Goal: Obtain resource: Obtain resource

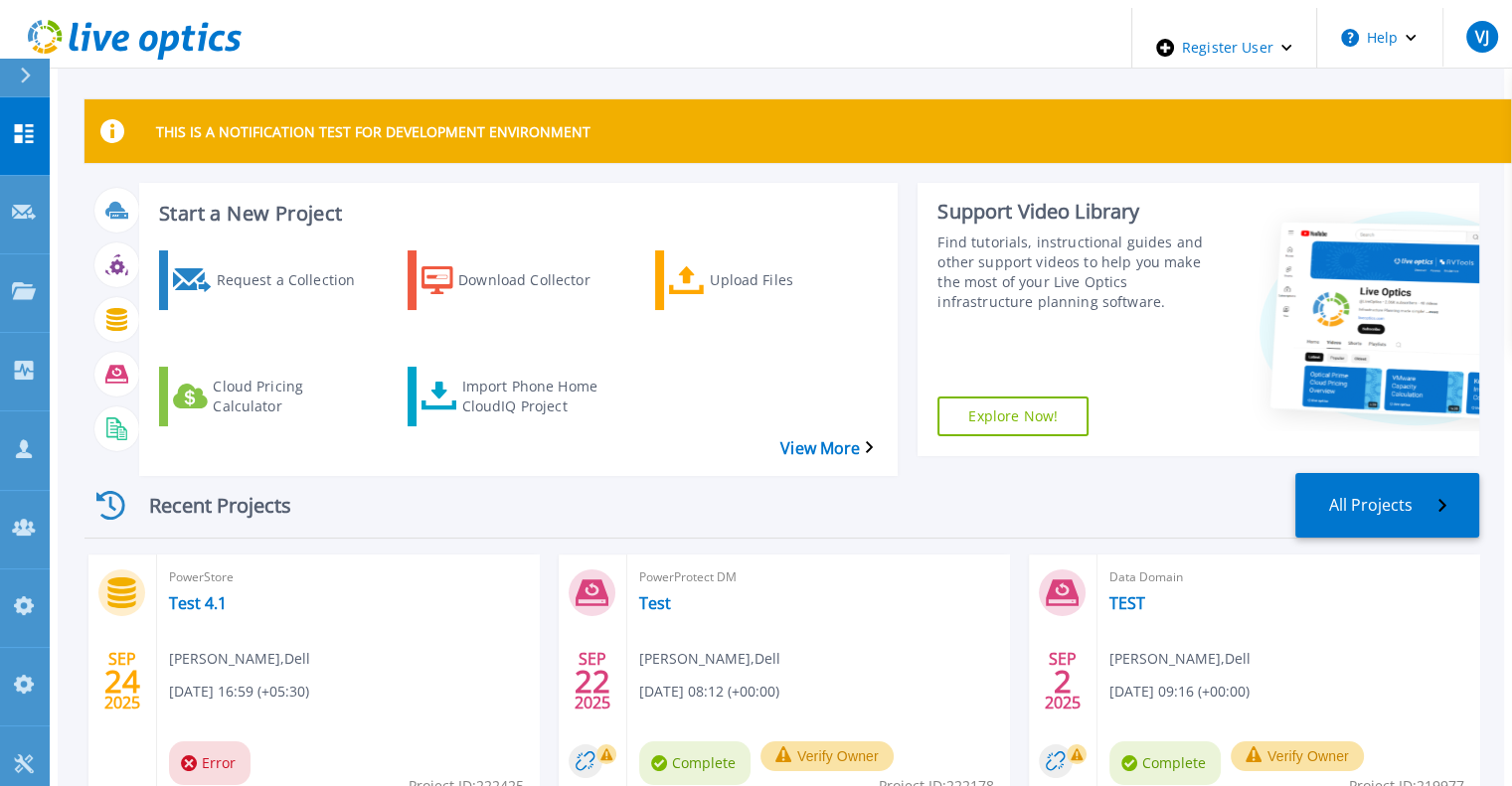
click at [18, 72] on div at bounding box center [34, 78] width 32 height 38
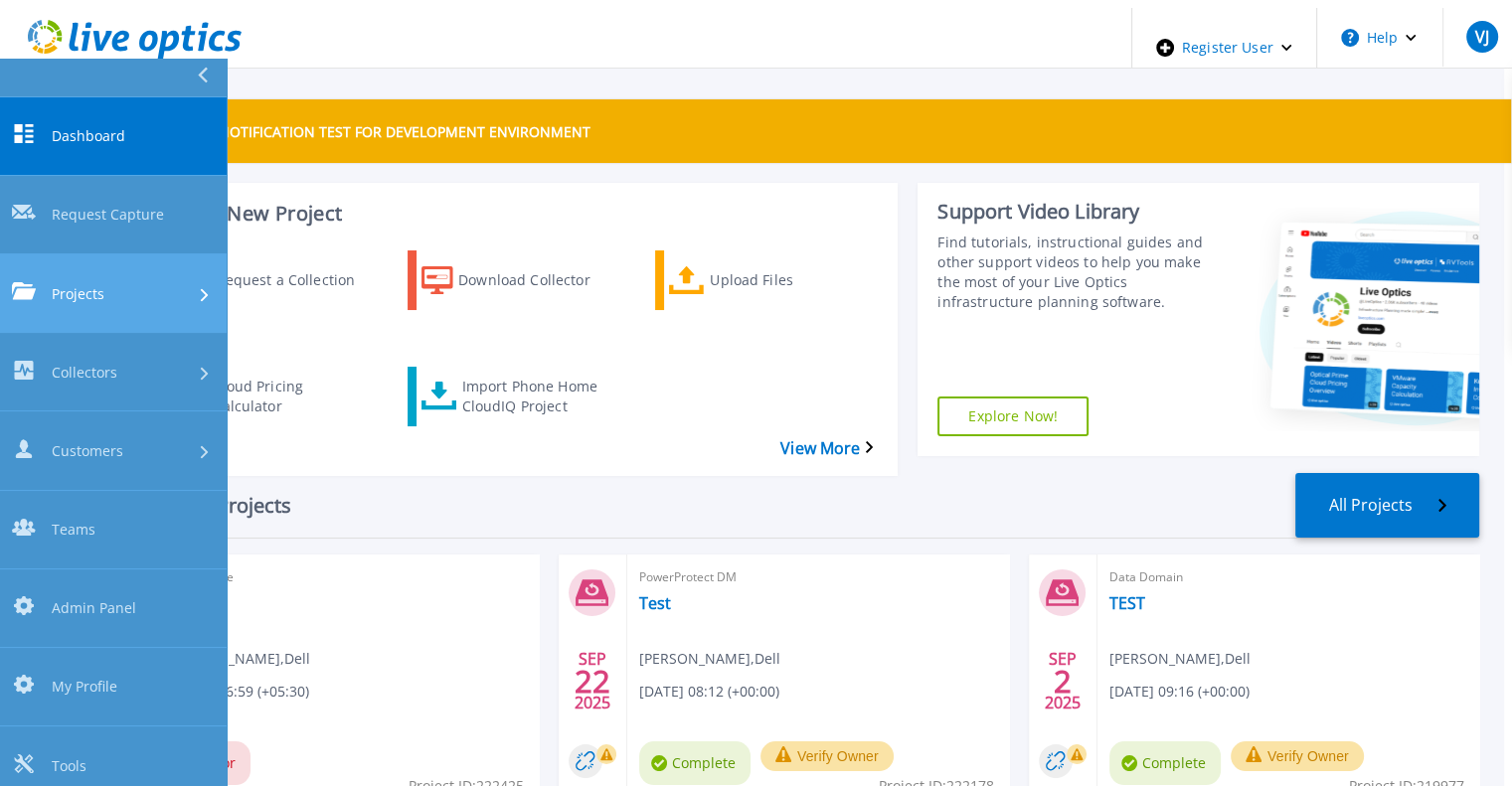
click at [79, 284] on span "Projects" at bounding box center [78, 294] width 53 height 21
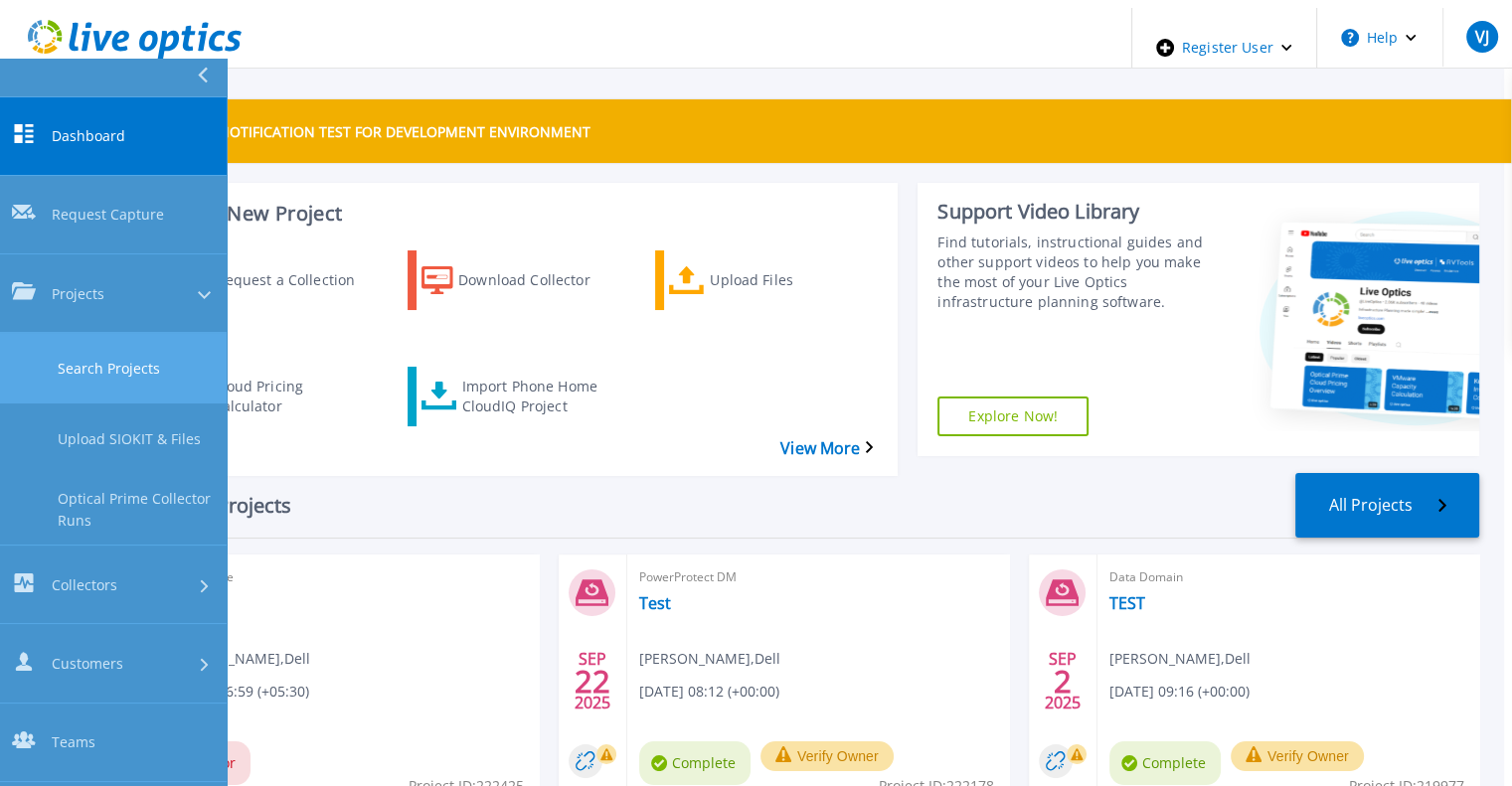
click at [110, 333] on link "Search Projects" at bounding box center [113, 368] width 227 height 71
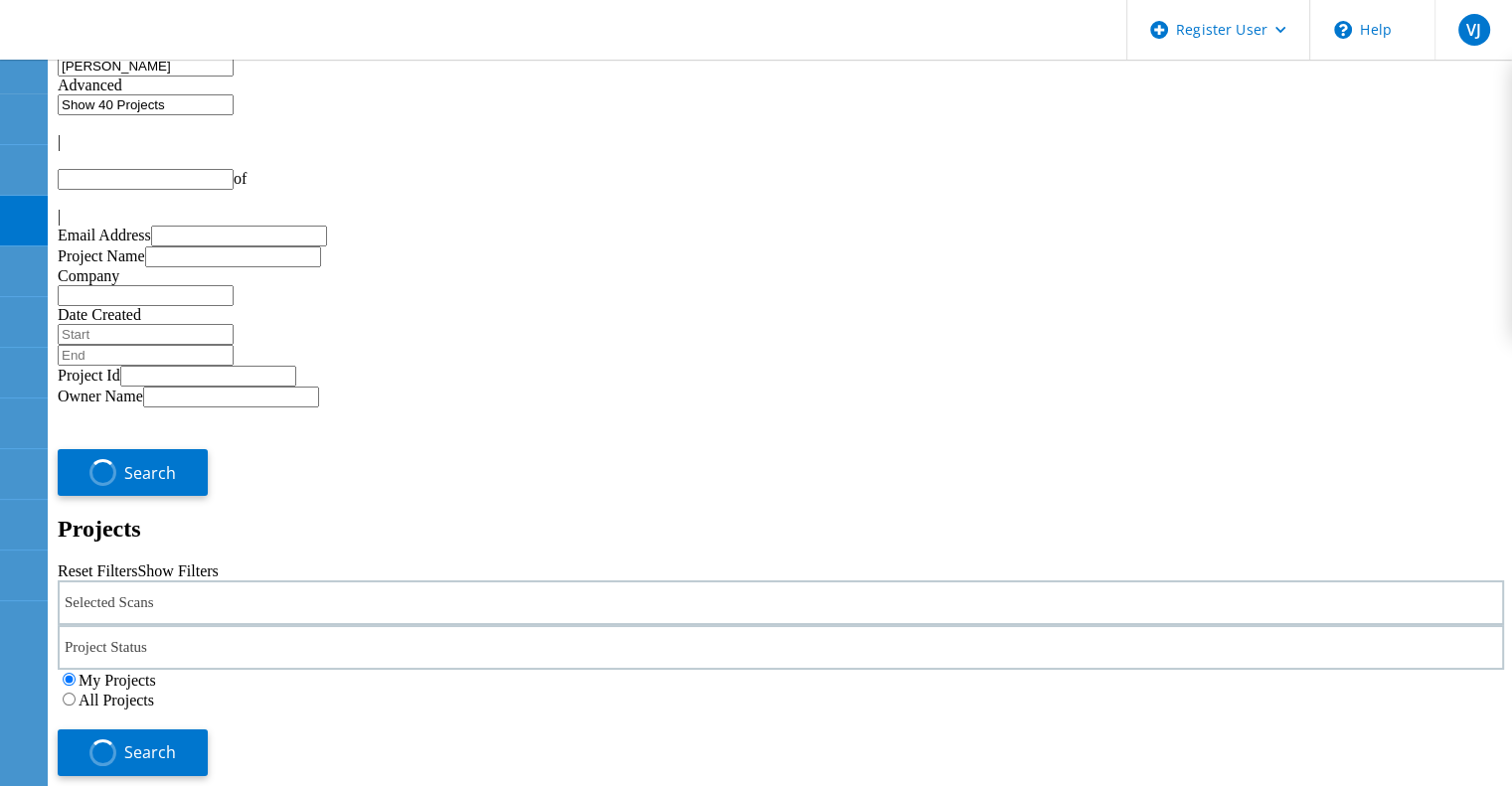
type input "1"
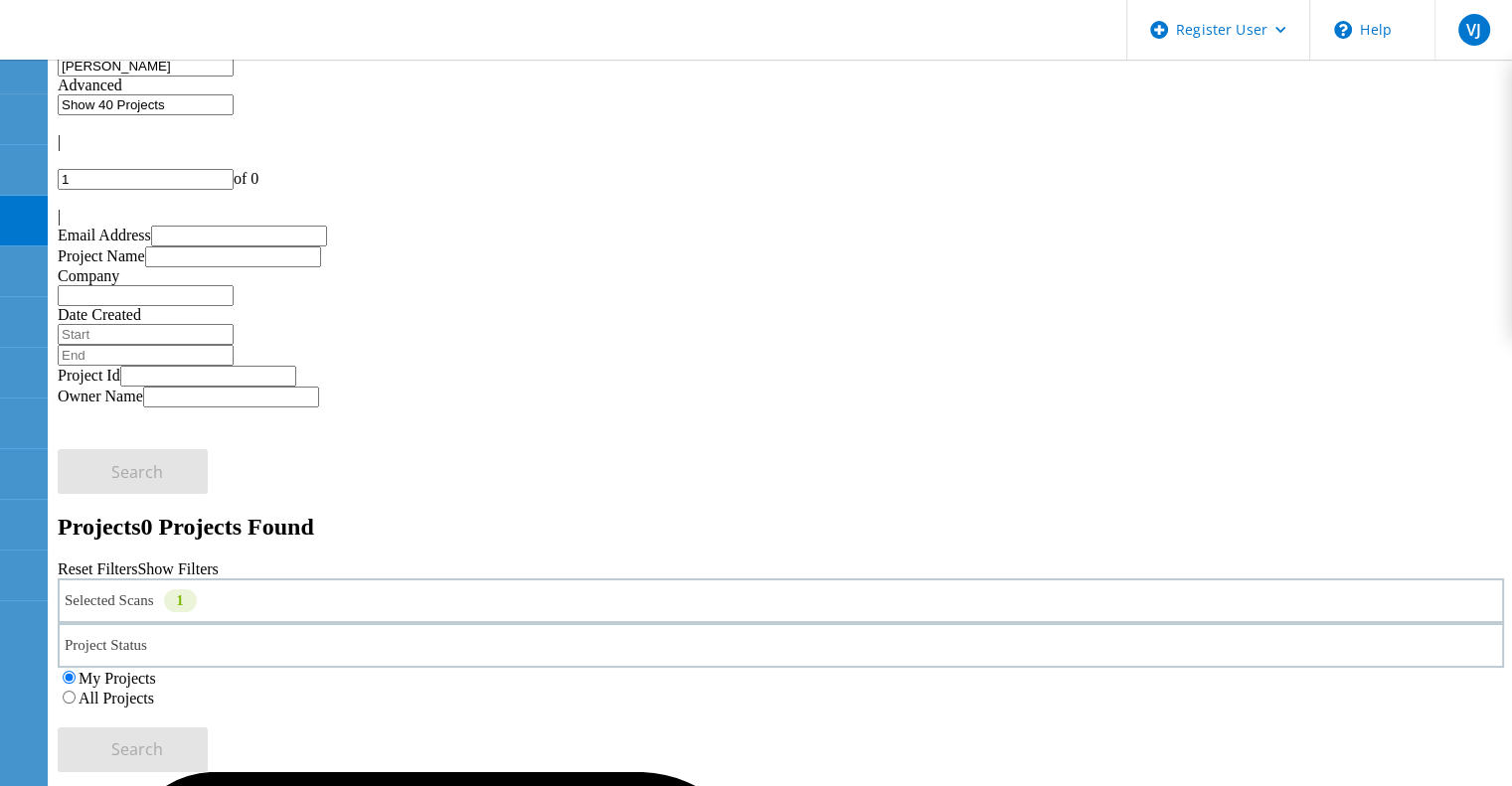
click at [154, 690] on label "All Projects" at bounding box center [116, 698] width 76 height 17
click at [76, 691] on input "All Projects" at bounding box center [69, 697] width 13 height 13
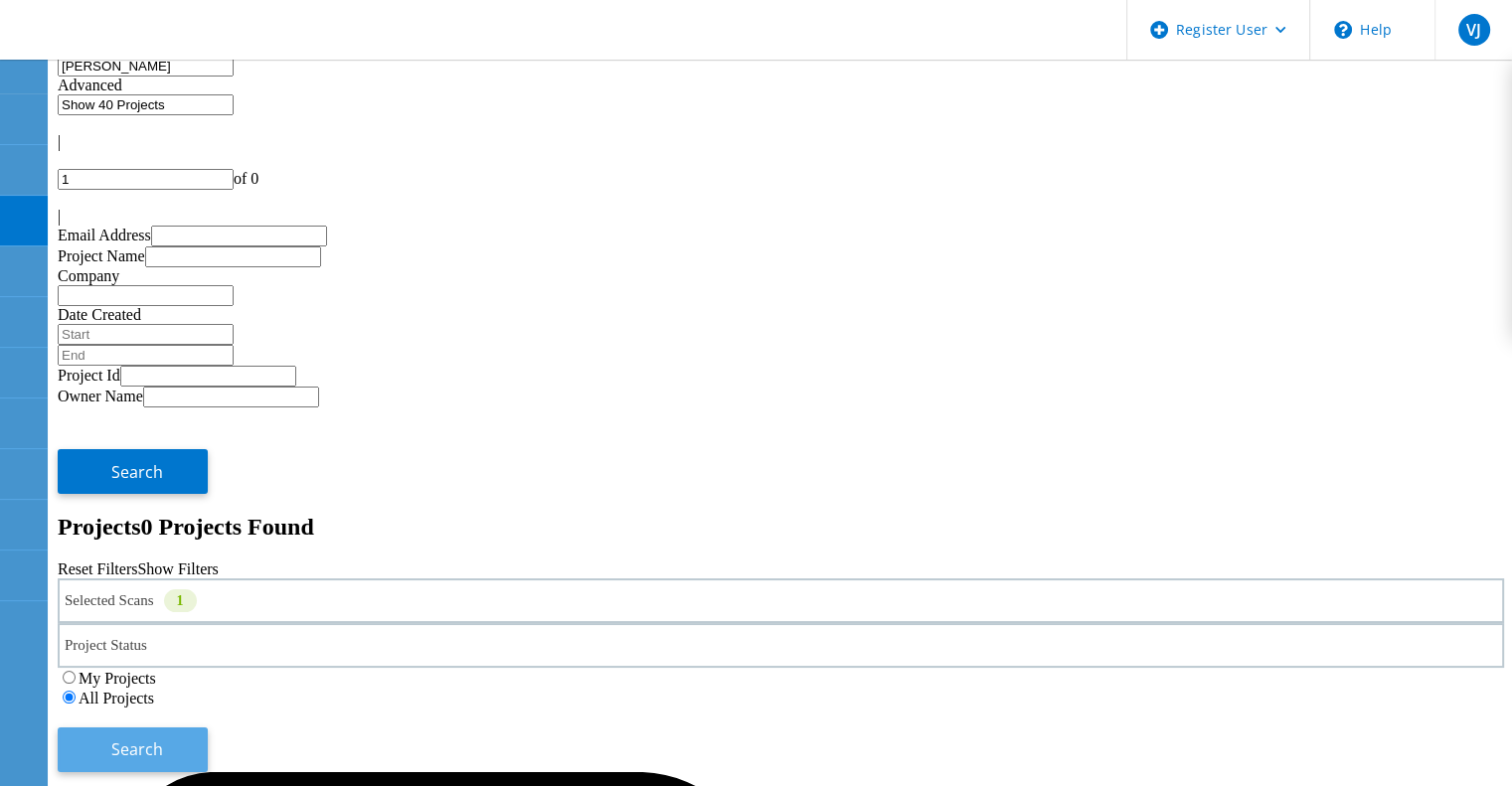
click at [163, 739] on span "Search" at bounding box center [137, 750] width 52 height 22
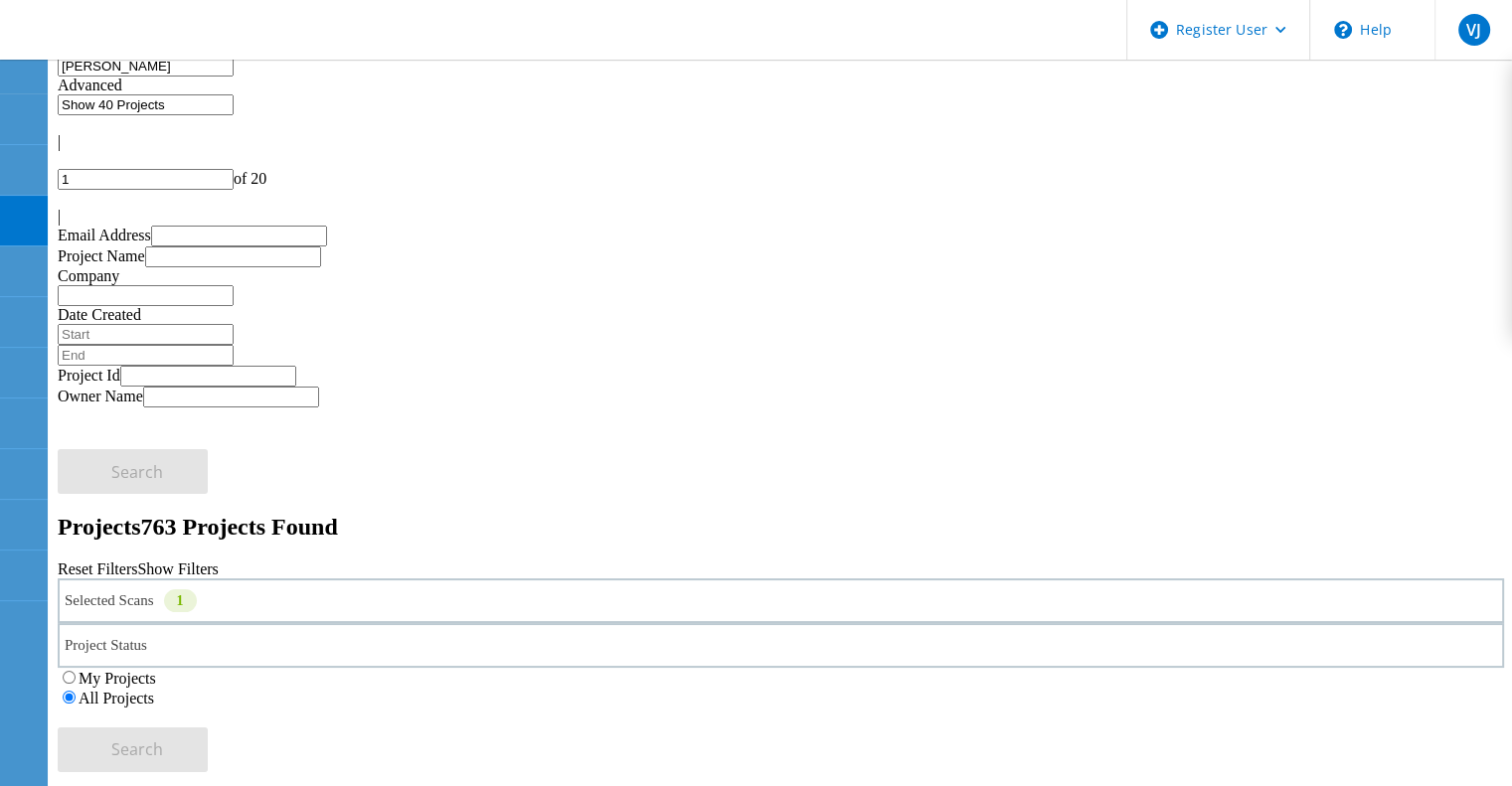
click at [234, 77] on input "gerry" at bounding box center [145, 66] width 176 height 21
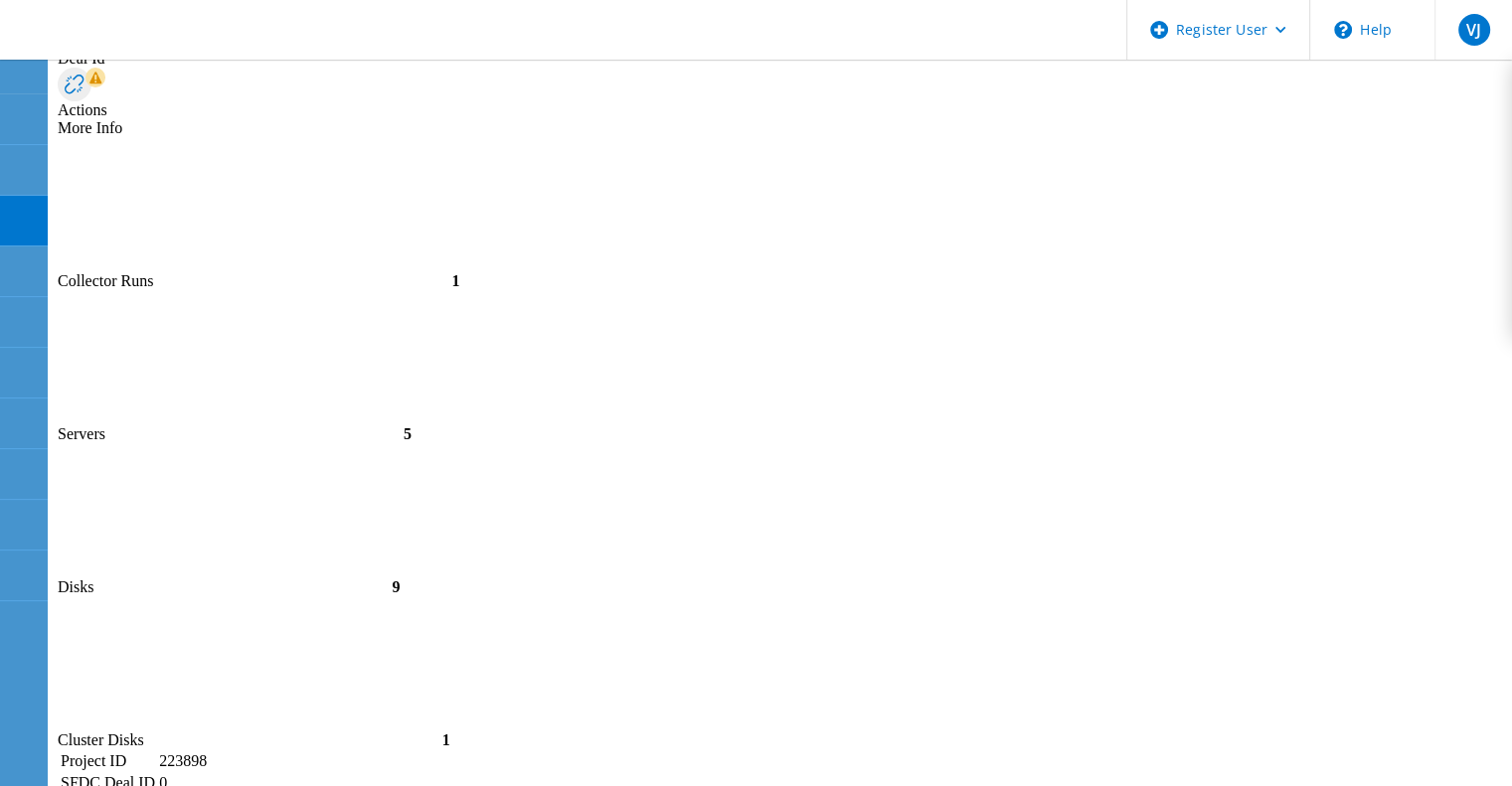
scroll to position [4686, 0]
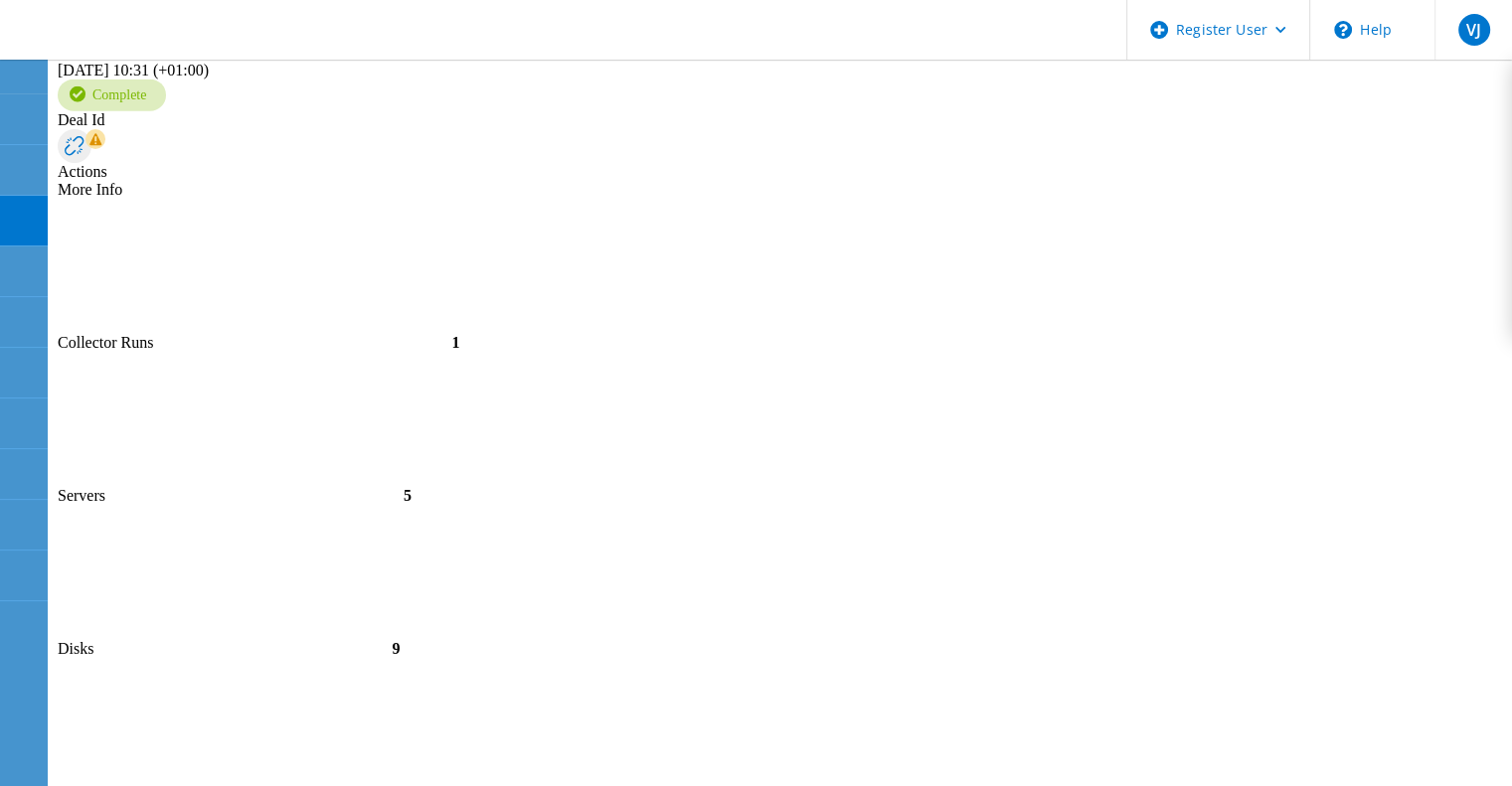
type input "Sachin"
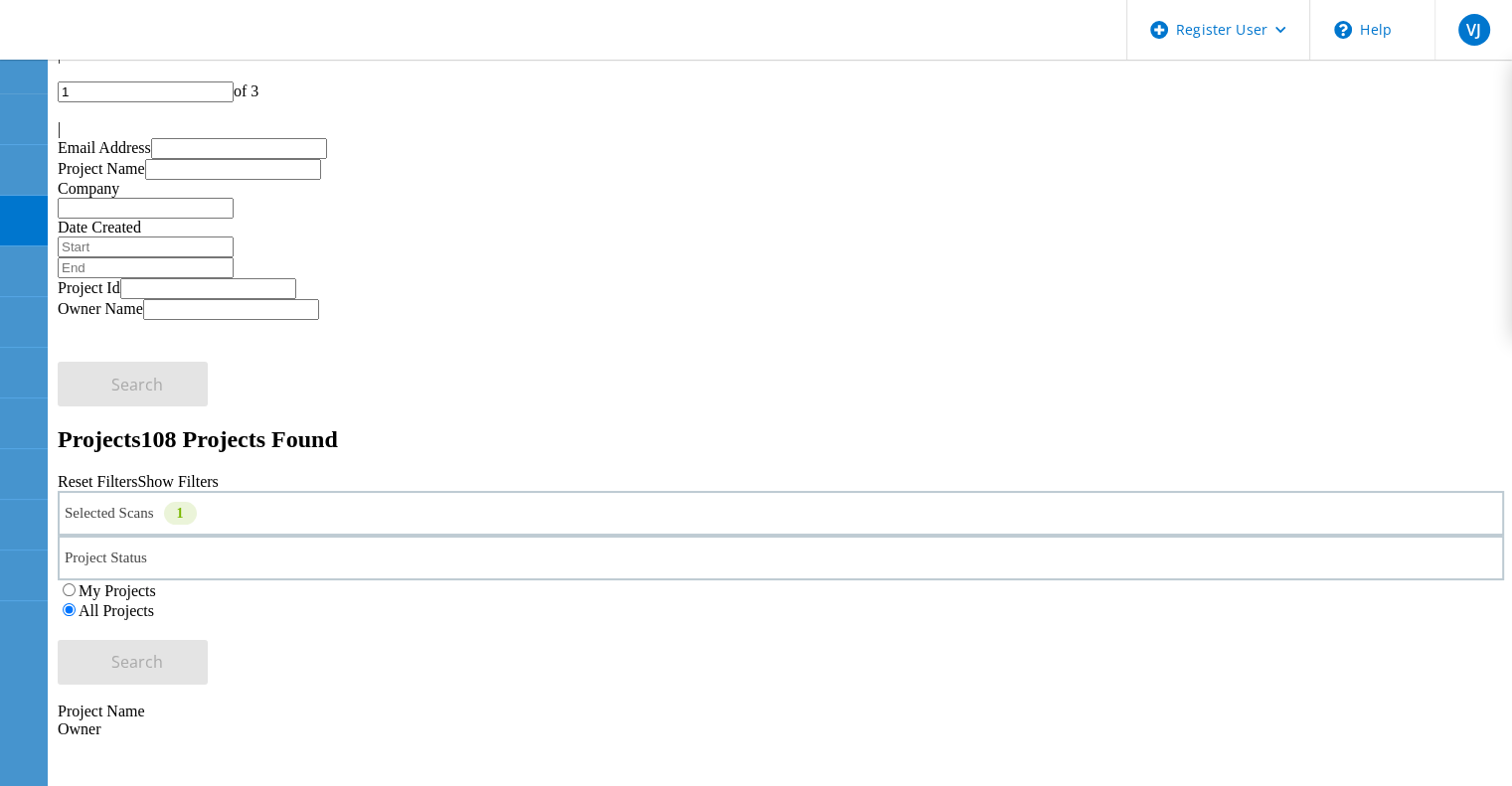
scroll to position [87, 0]
copy span "223841"
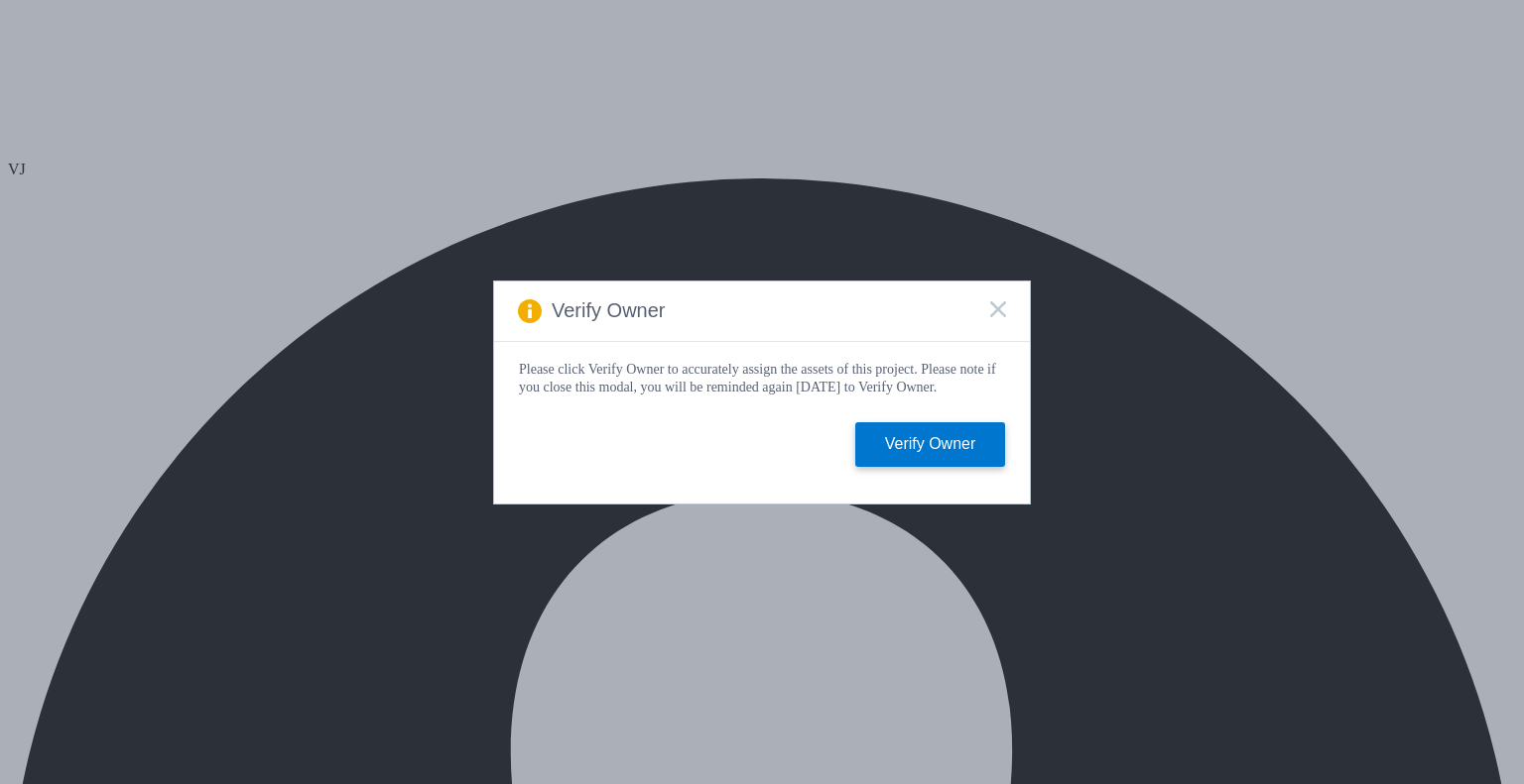
click at [994, 309] on rect at bounding box center [997, 309] width 17 height 17
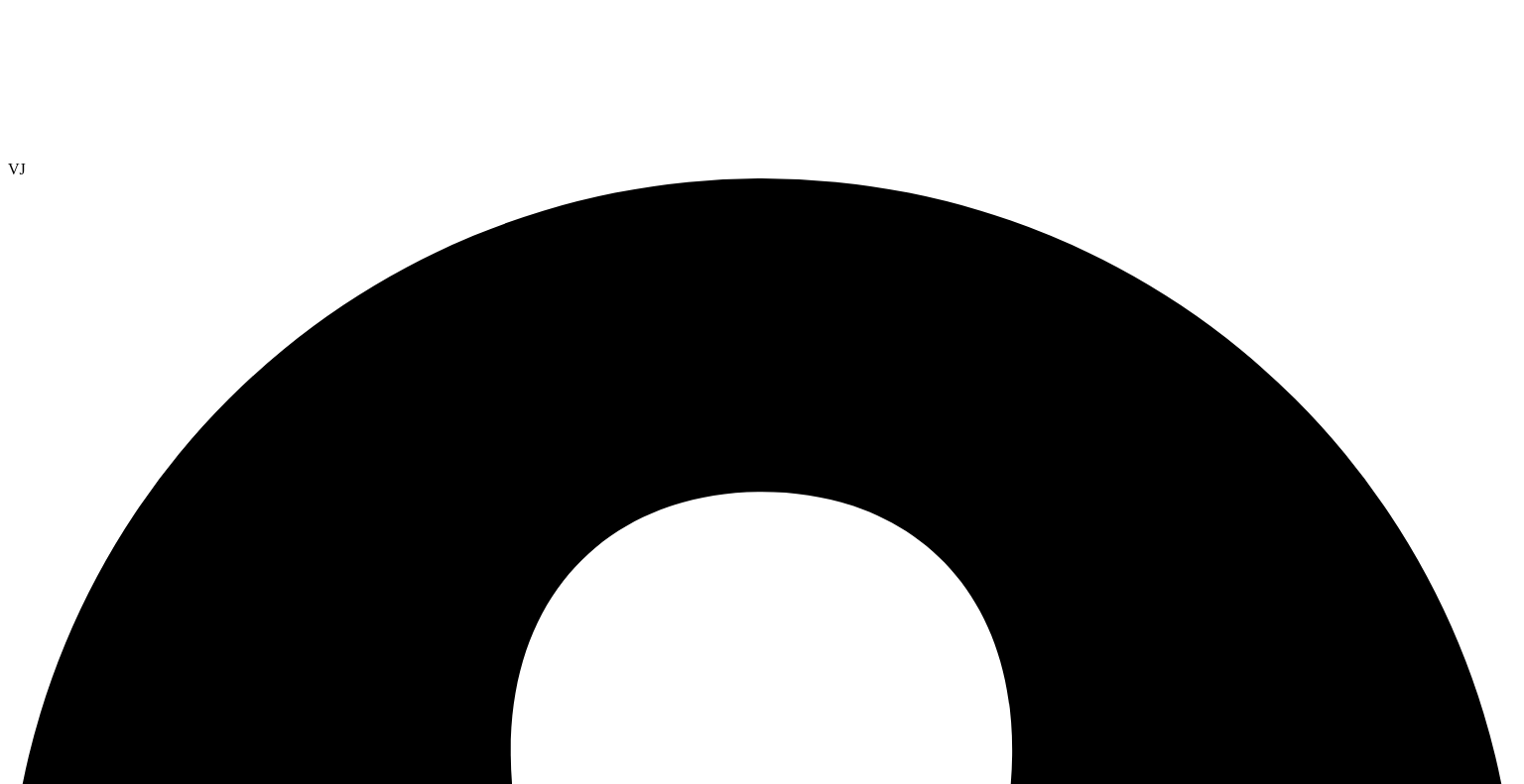
radio input "true"
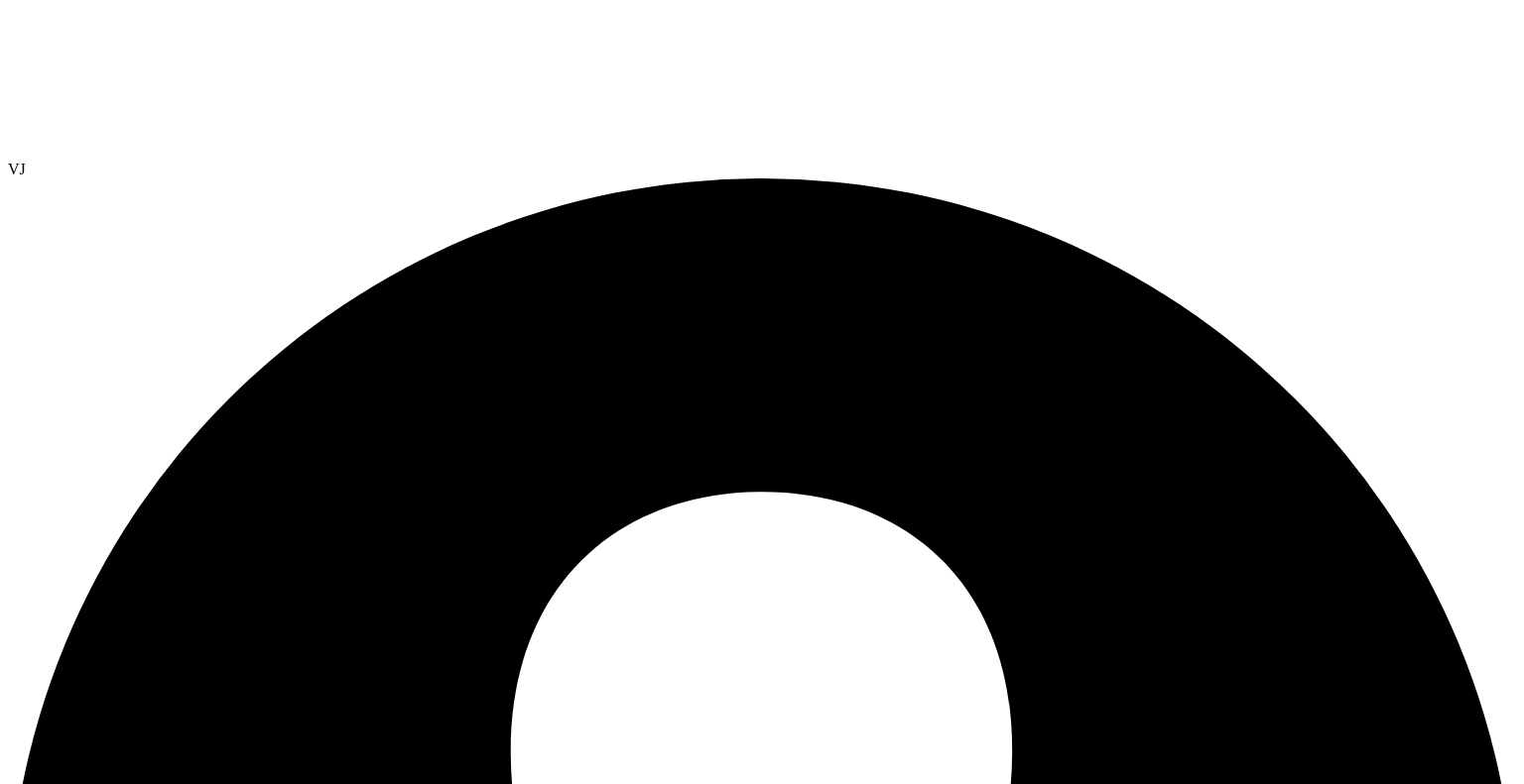
radio input "true"
radio input "false"
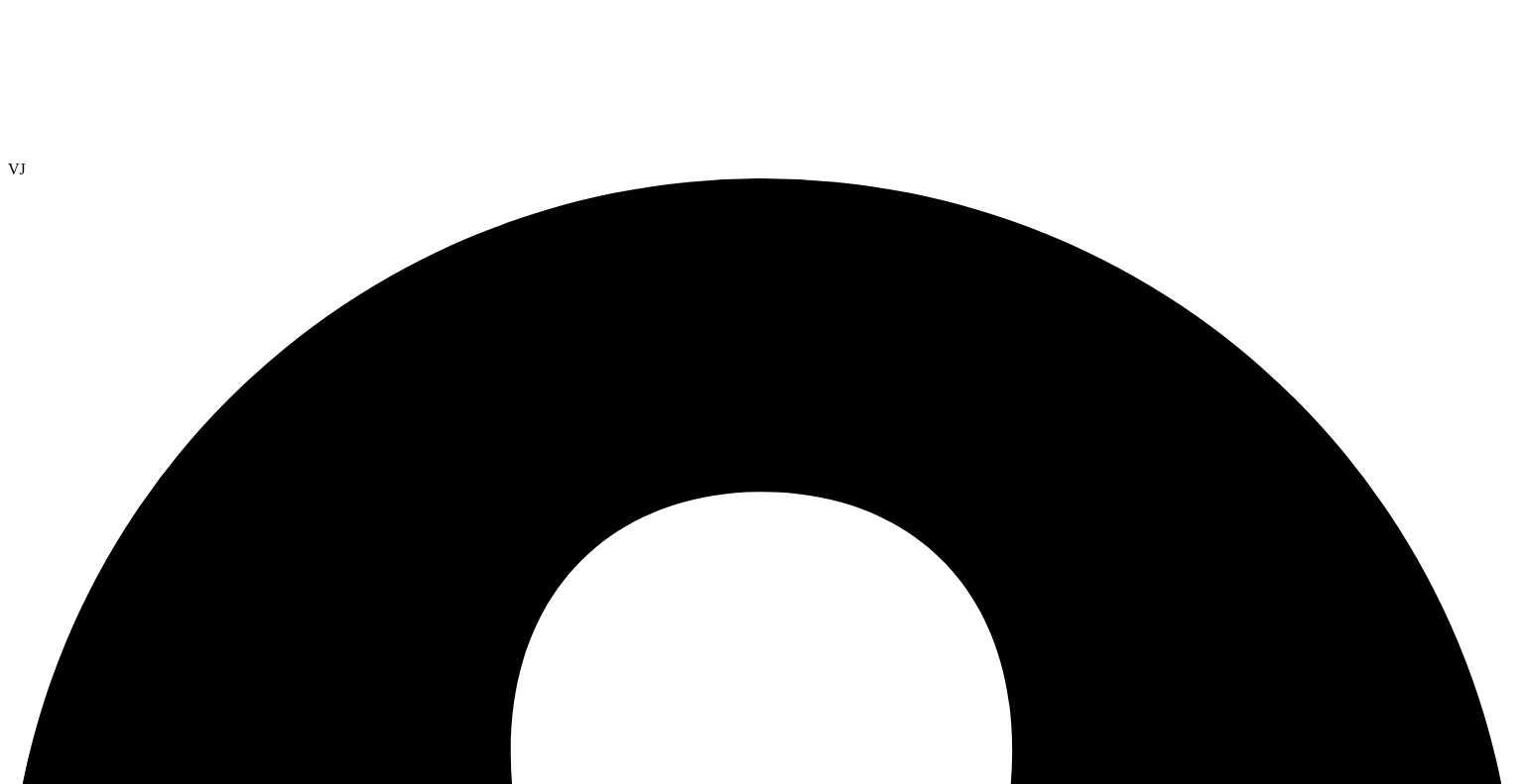
radio input "true"
radio input "false"
radio input "true"
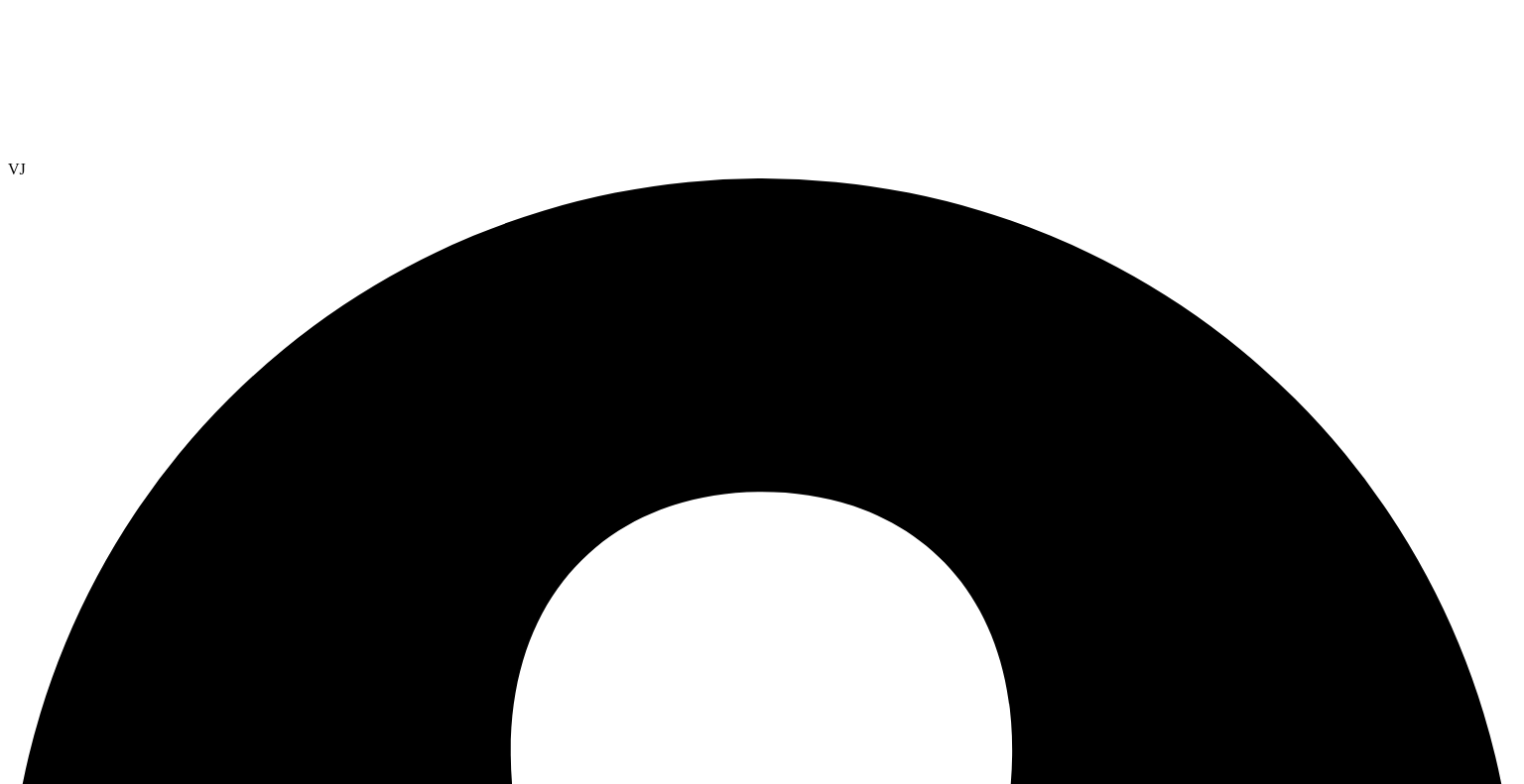
radio input "true"
radio input "false"
radio input "true"
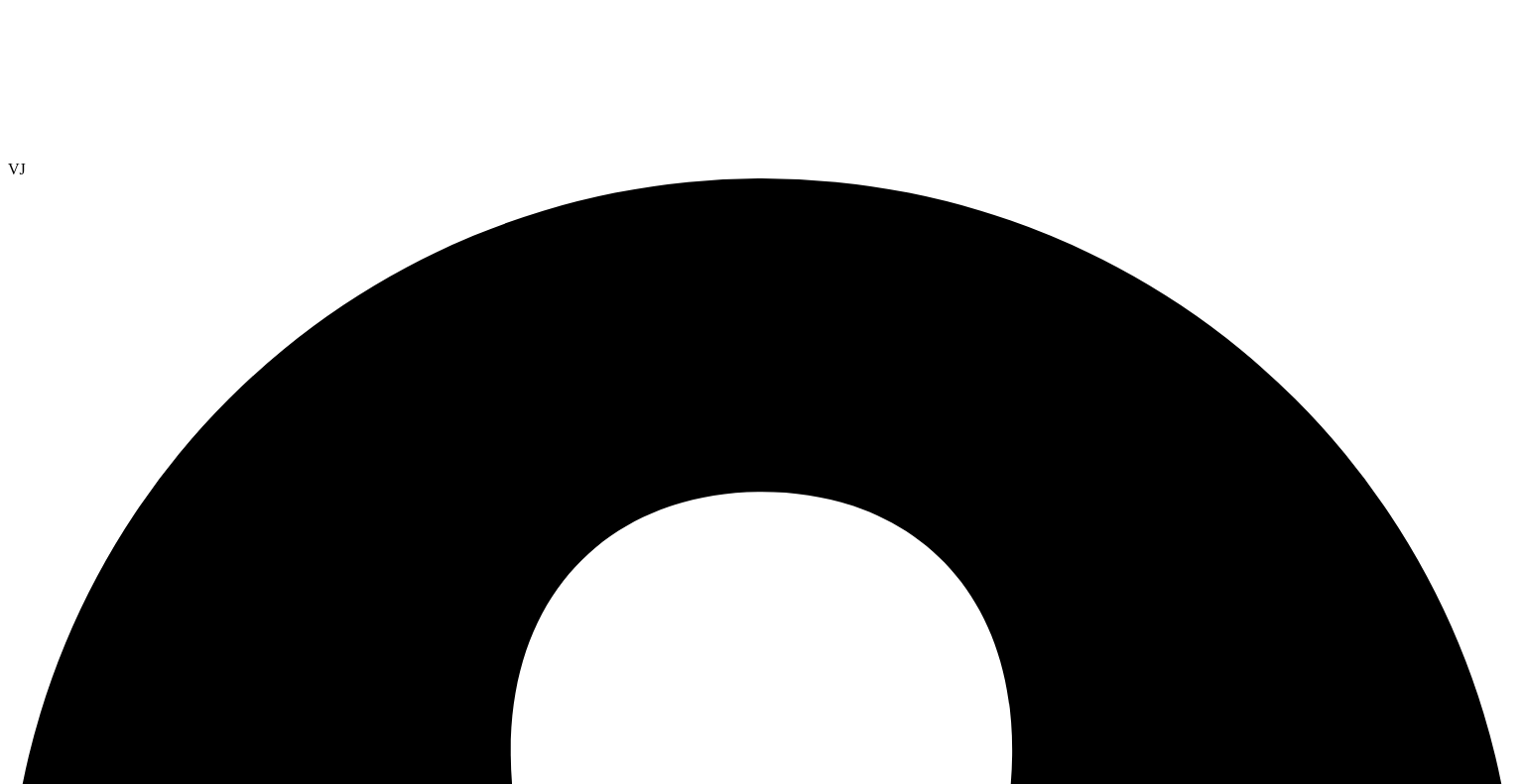
radio input "false"
radio input "true"
radio input "false"
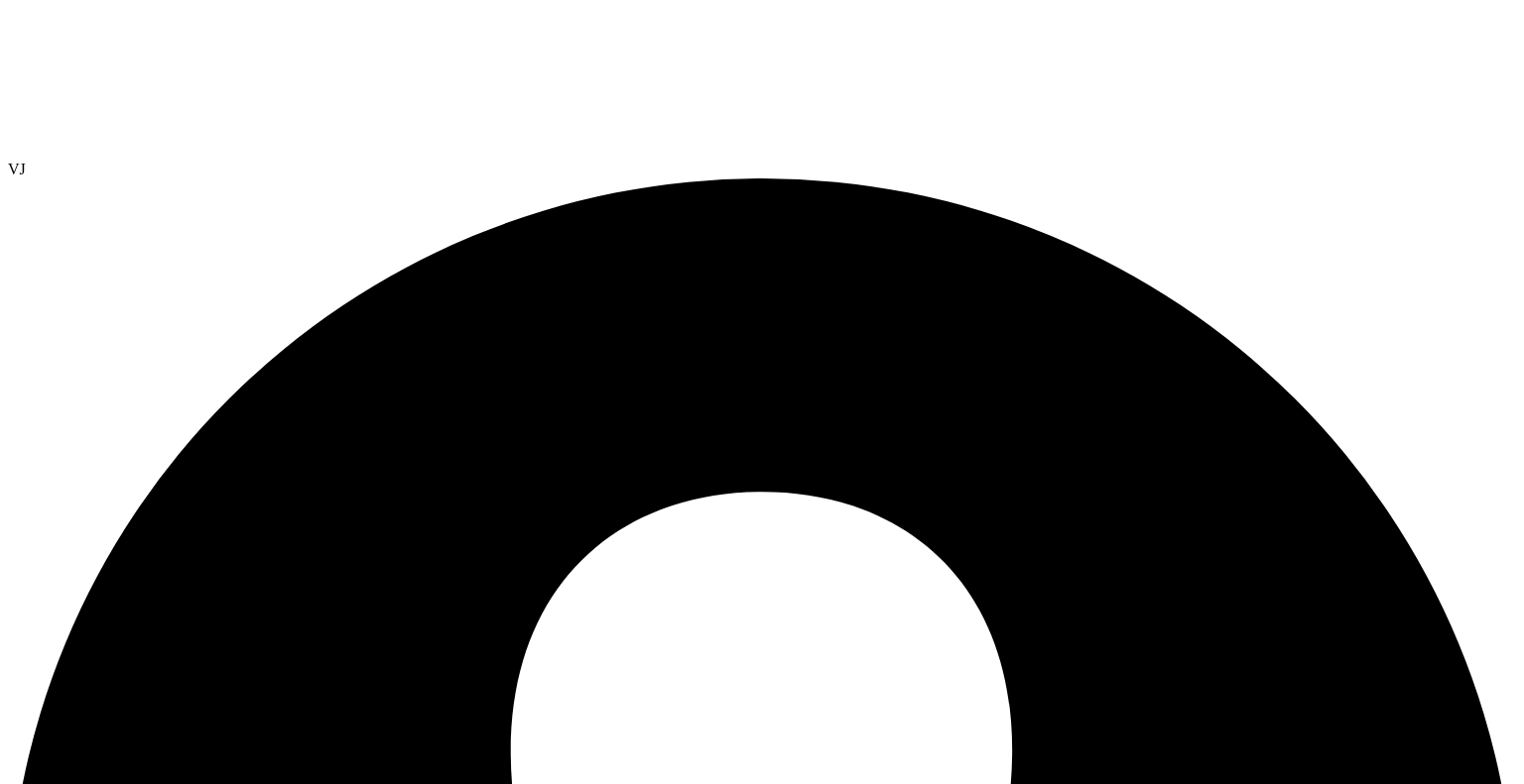
scroll to position [0, 0]
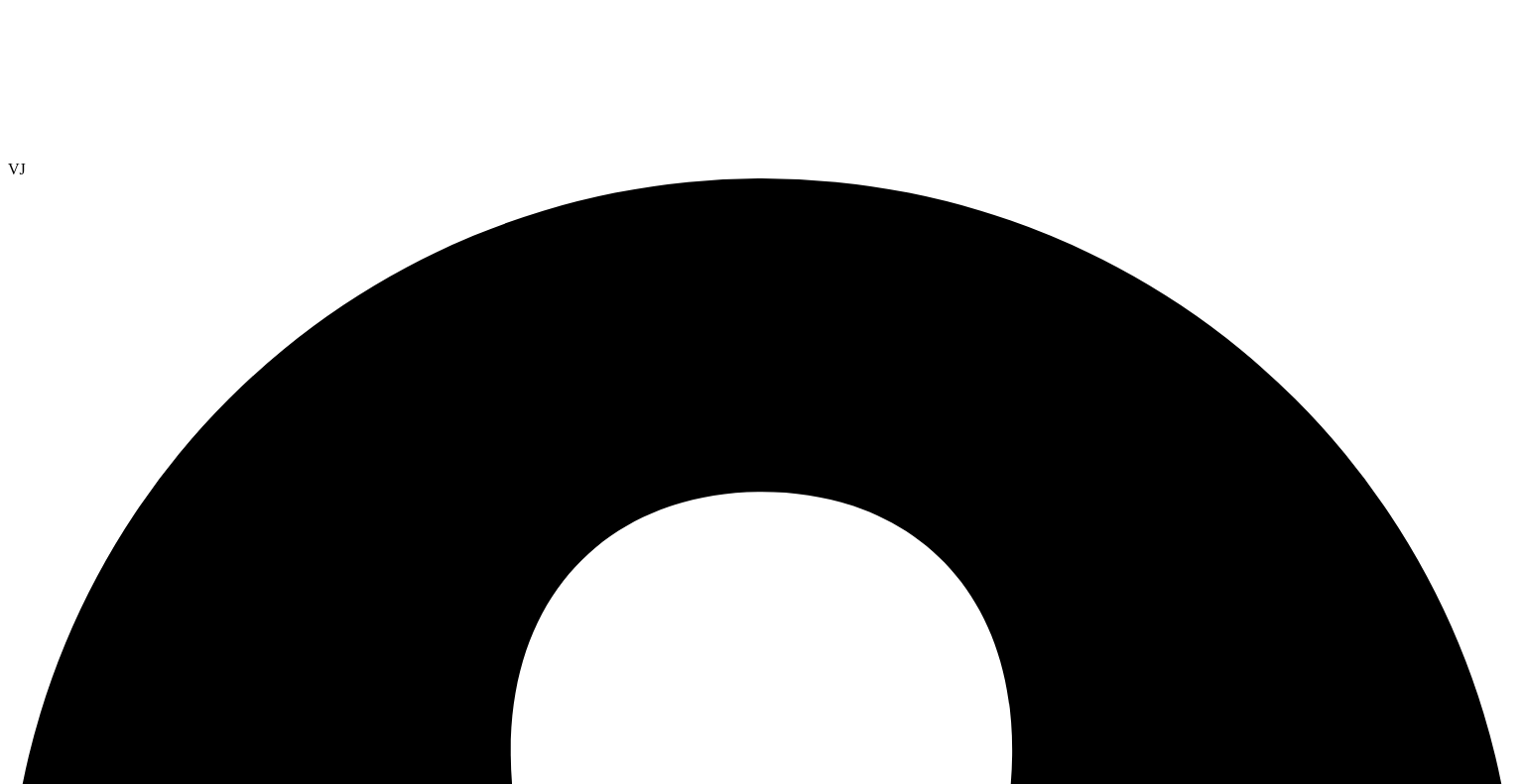
scroll to position [0, 0]
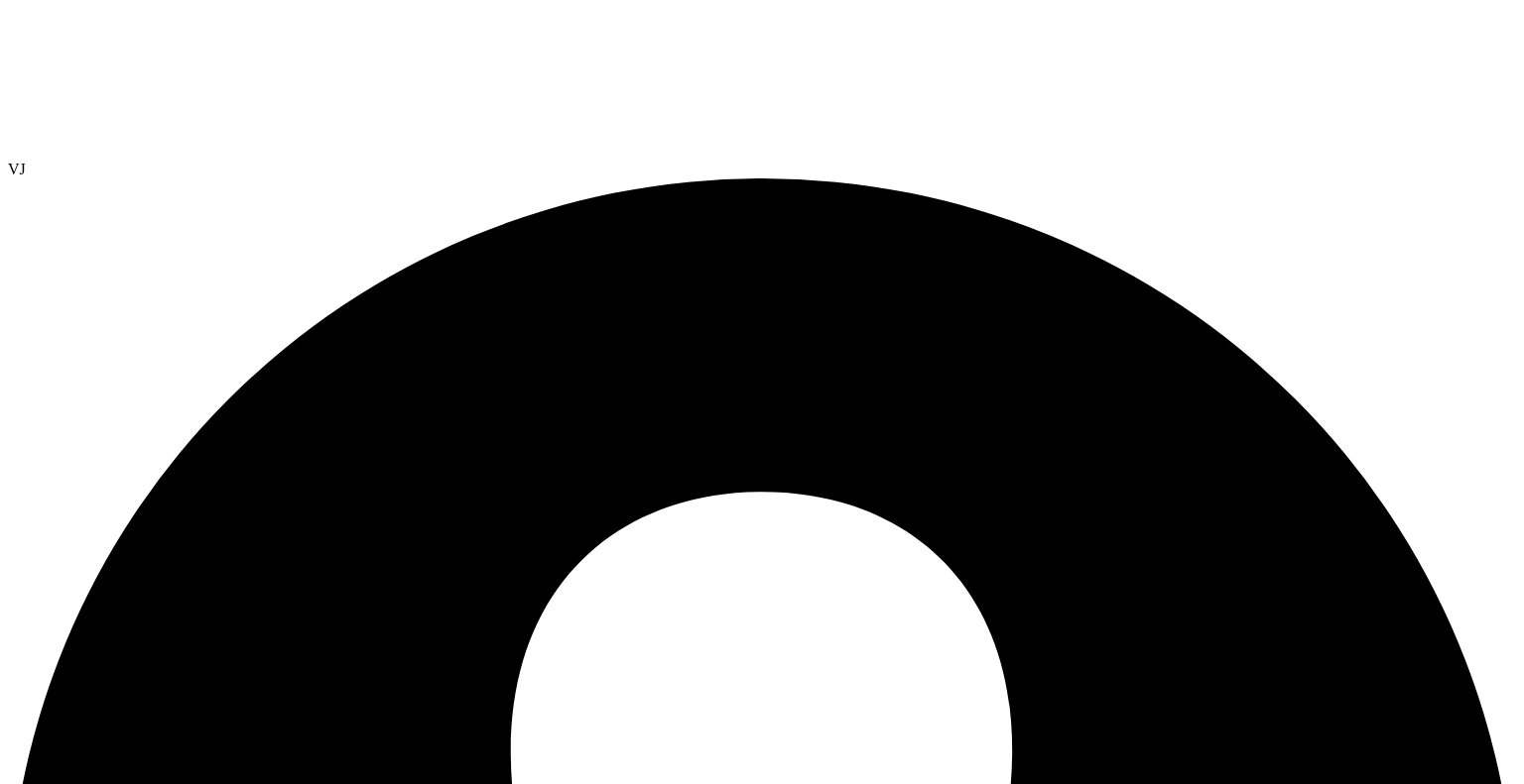
click at [0, 0] on link "Reports" at bounding box center [0, 0] width 0 height 0
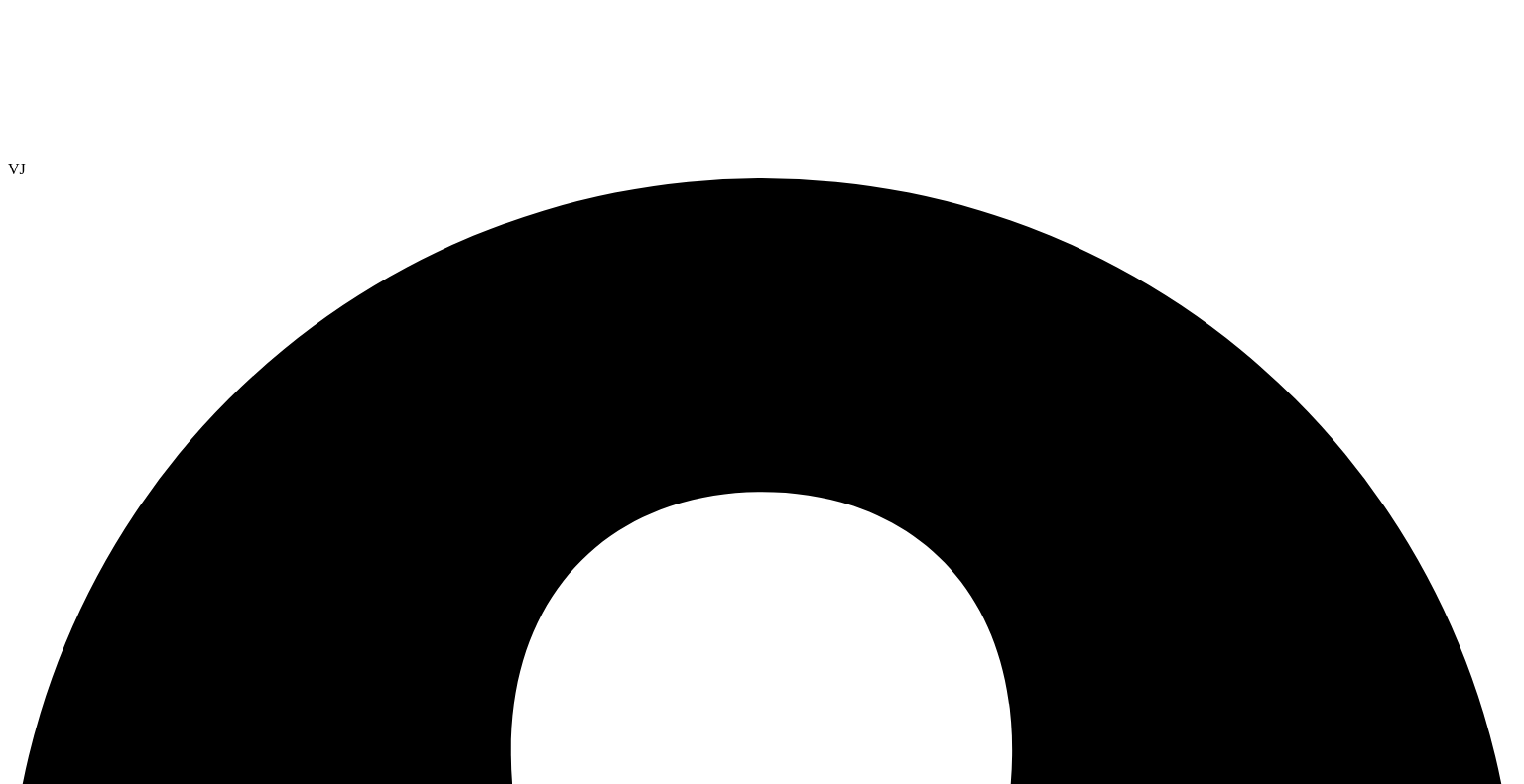
click at [0, 0] on link "Reports" at bounding box center [0, 0] width 0 height 0
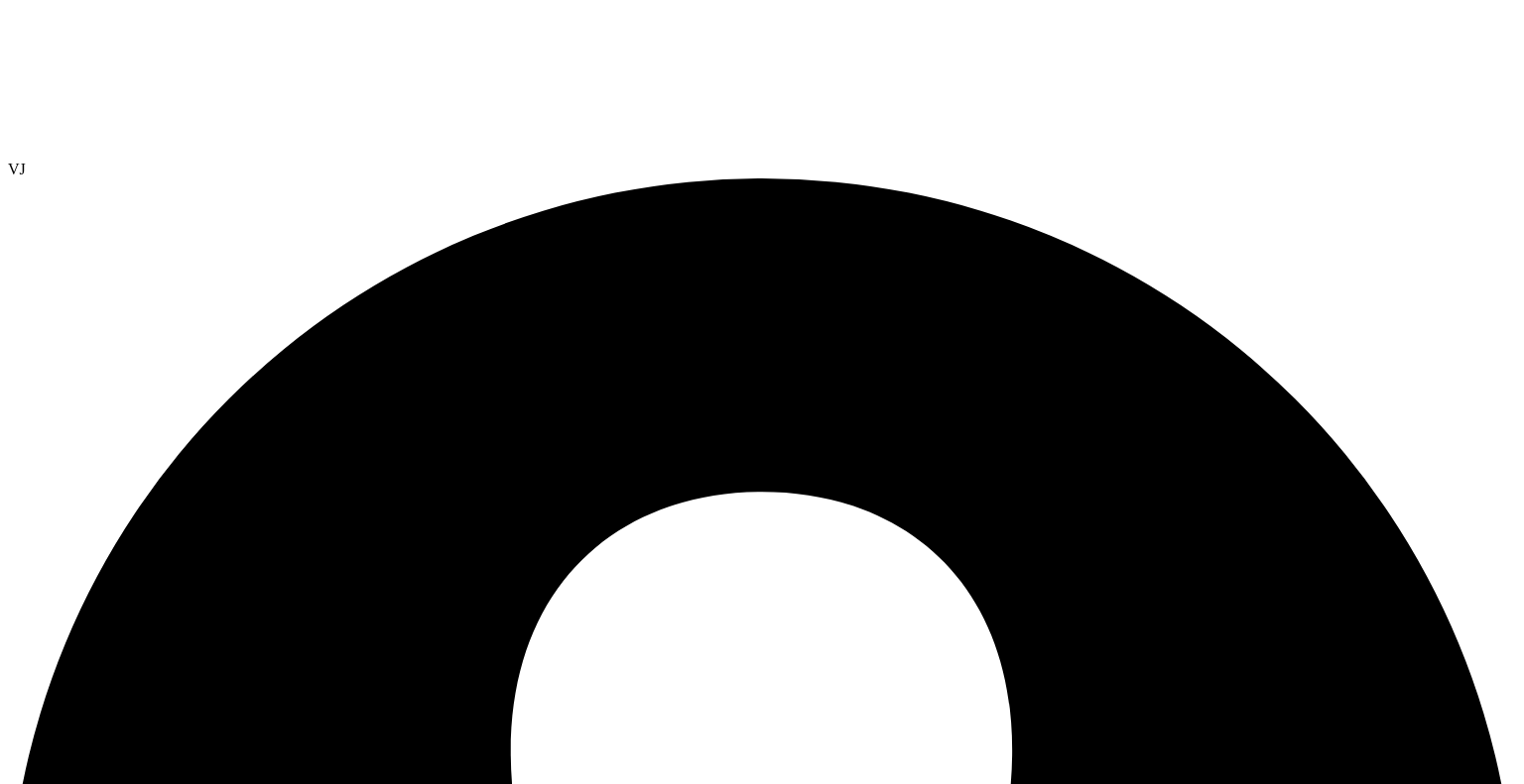
scroll to position [257, 0]
drag, startPoint x: 294, startPoint y: 366, endPoint x: 411, endPoint y: 369, distance: 117.0
drag, startPoint x: 79, startPoint y: 720, endPoint x: 195, endPoint y: 394, distance: 346.0
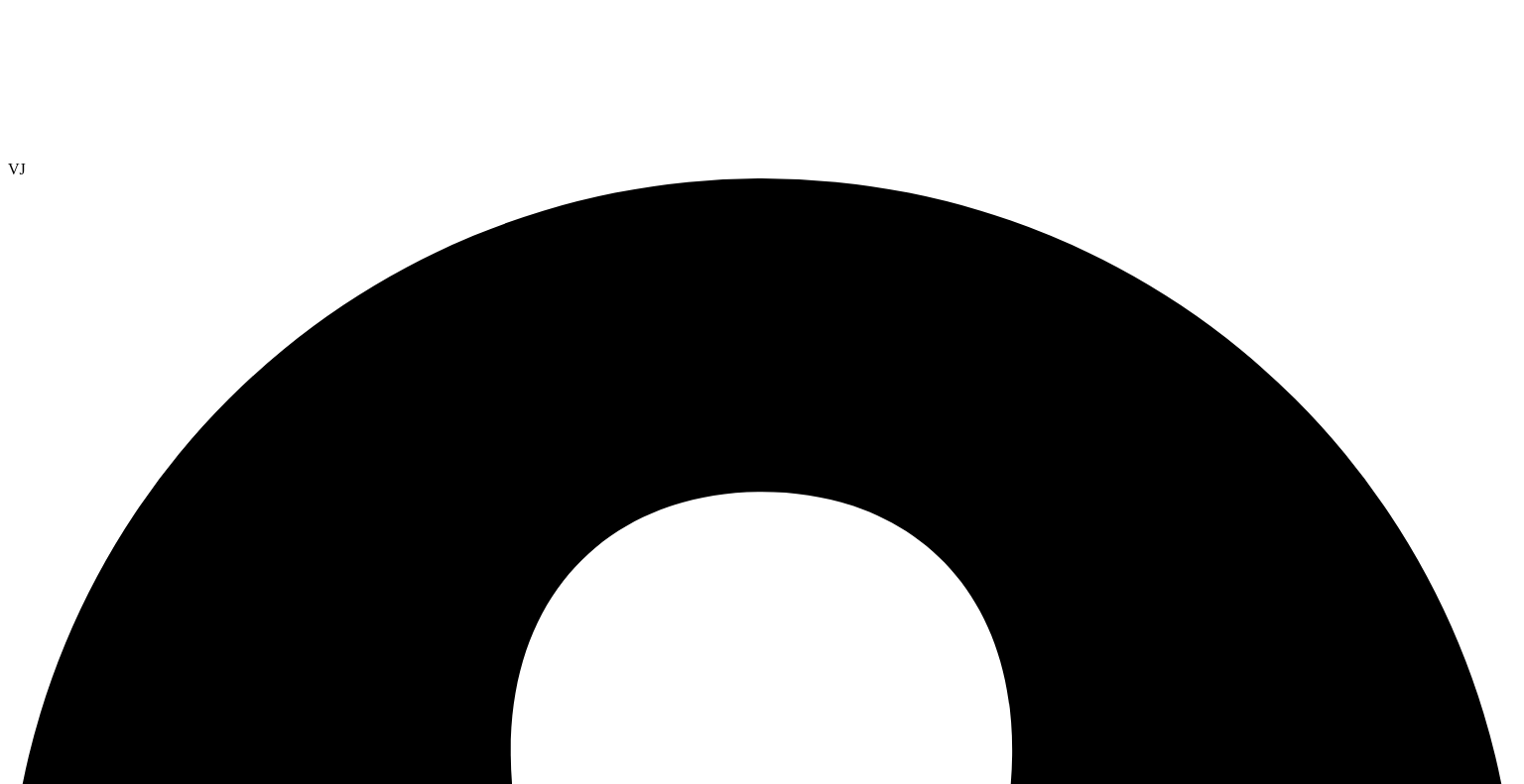
click at [0, 0] on link "Reports" at bounding box center [0, 0] width 0 height 0
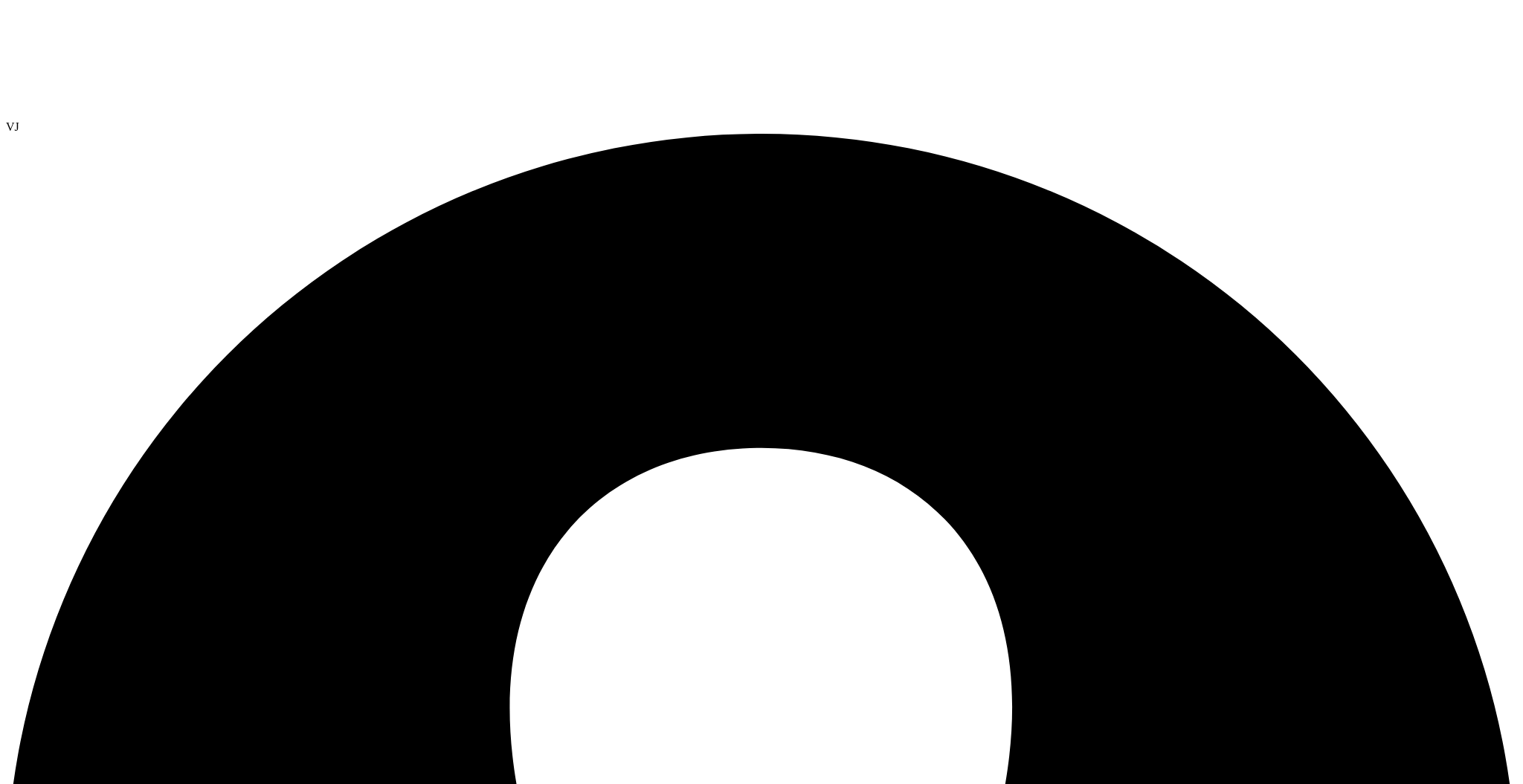
drag, startPoint x: 1456, startPoint y: 497, endPoint x: 1406, endPoint y: 493, distance: 50.2
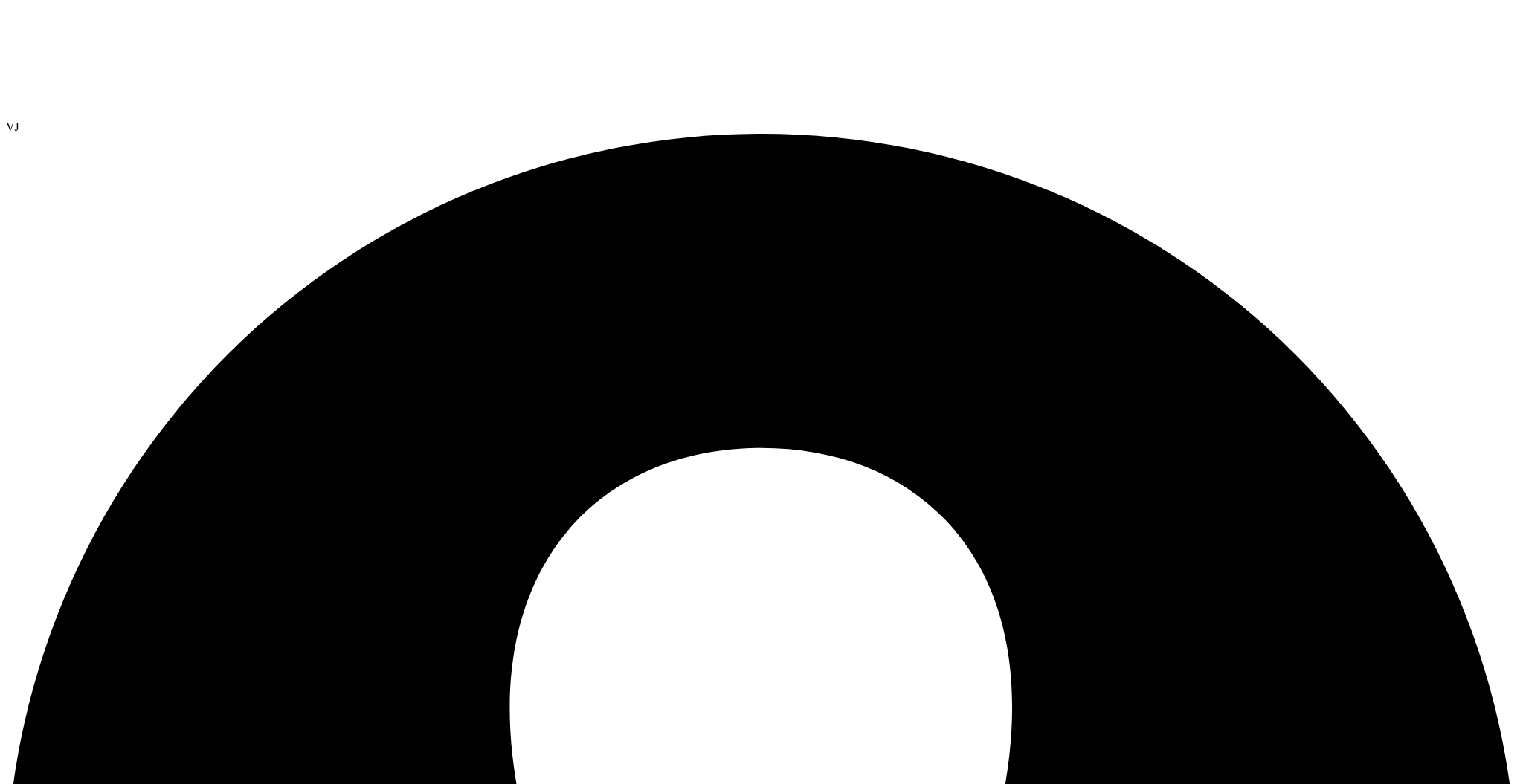
select select "USD"
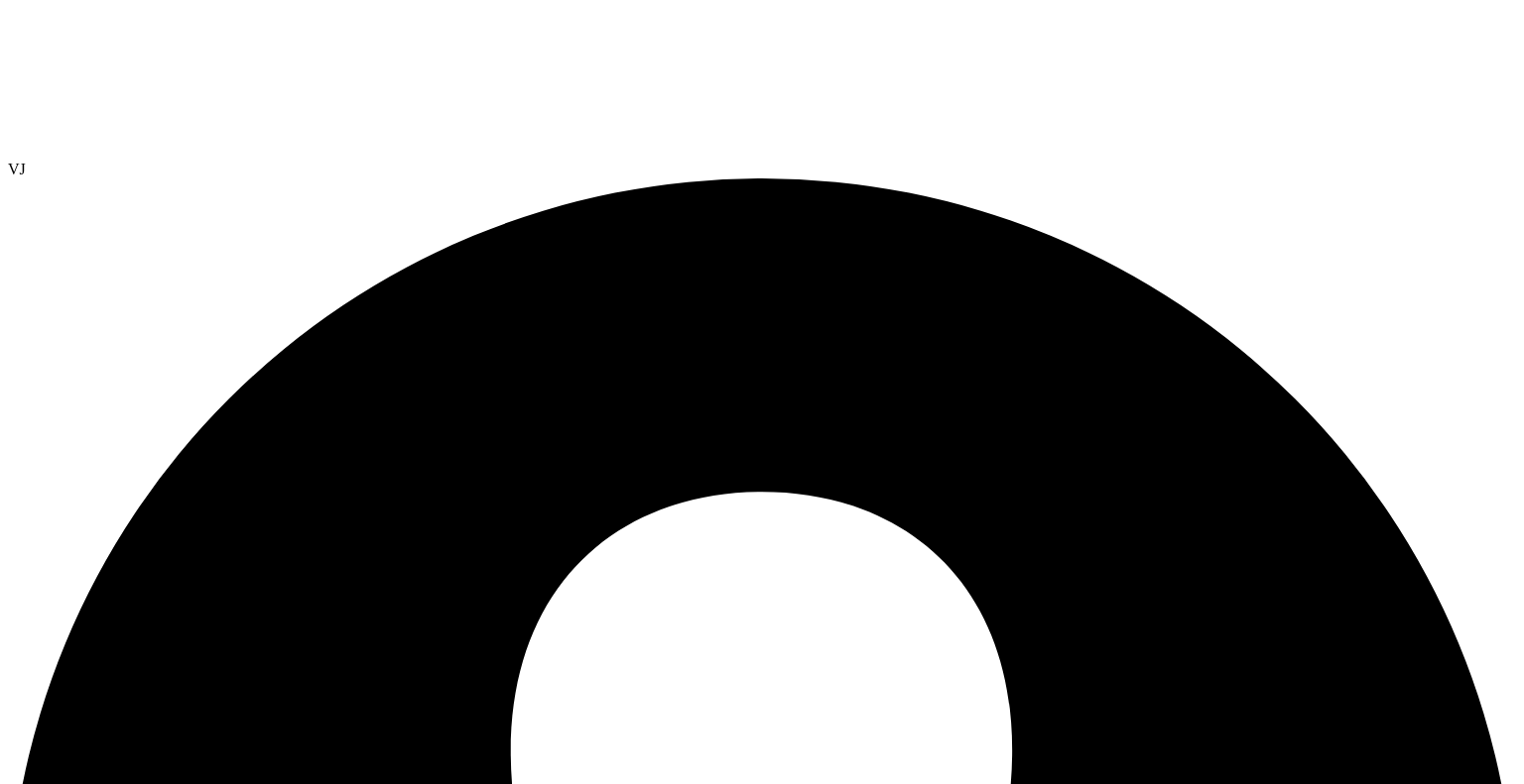
drag, startPoint x: 943, startPoint y: 719, endPoint x: 1436, endPoint y: 649, distance: 497.9
